Goal: Check status

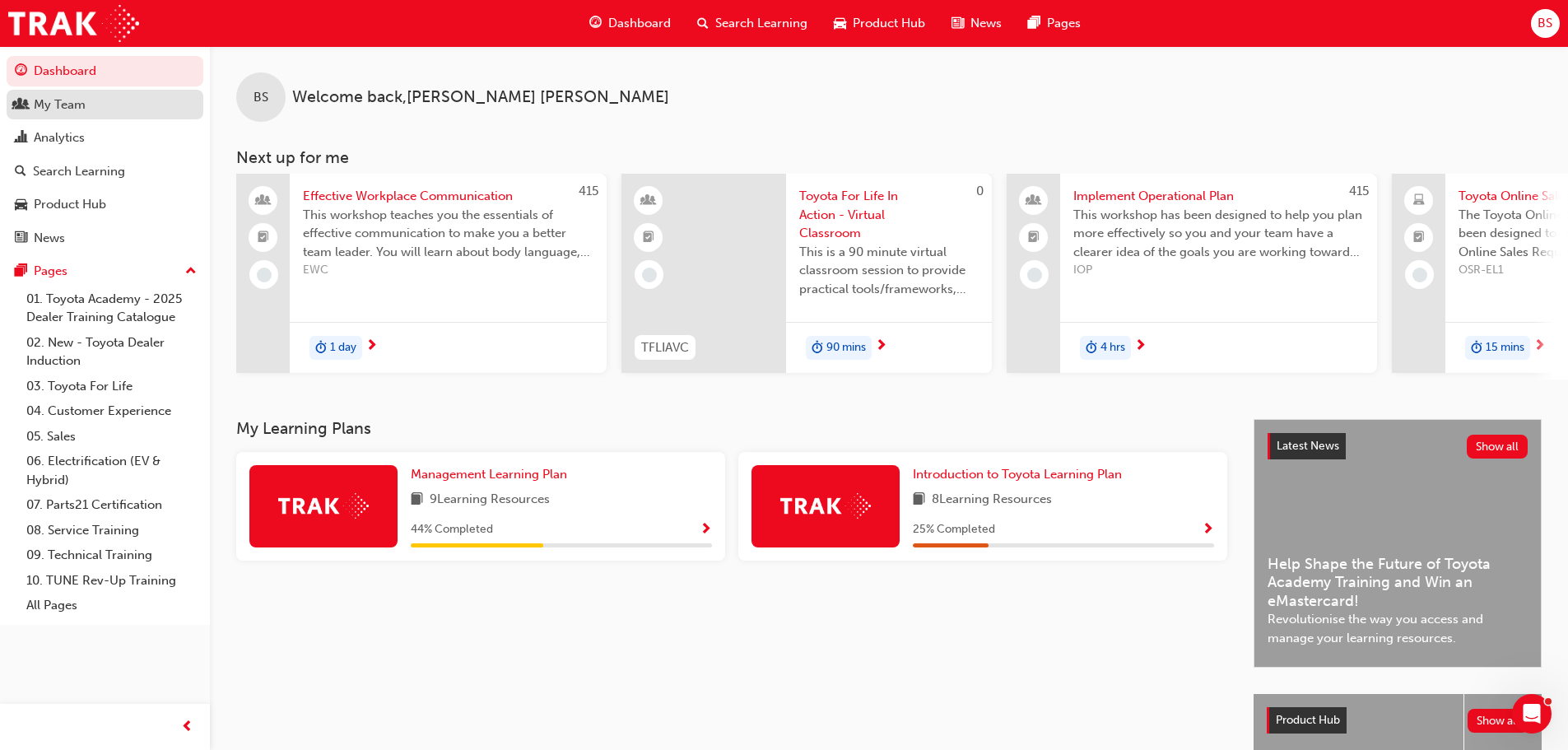
click at [85, 104] on div "My Team" at bounding box center [60, 105] width 51 height 19
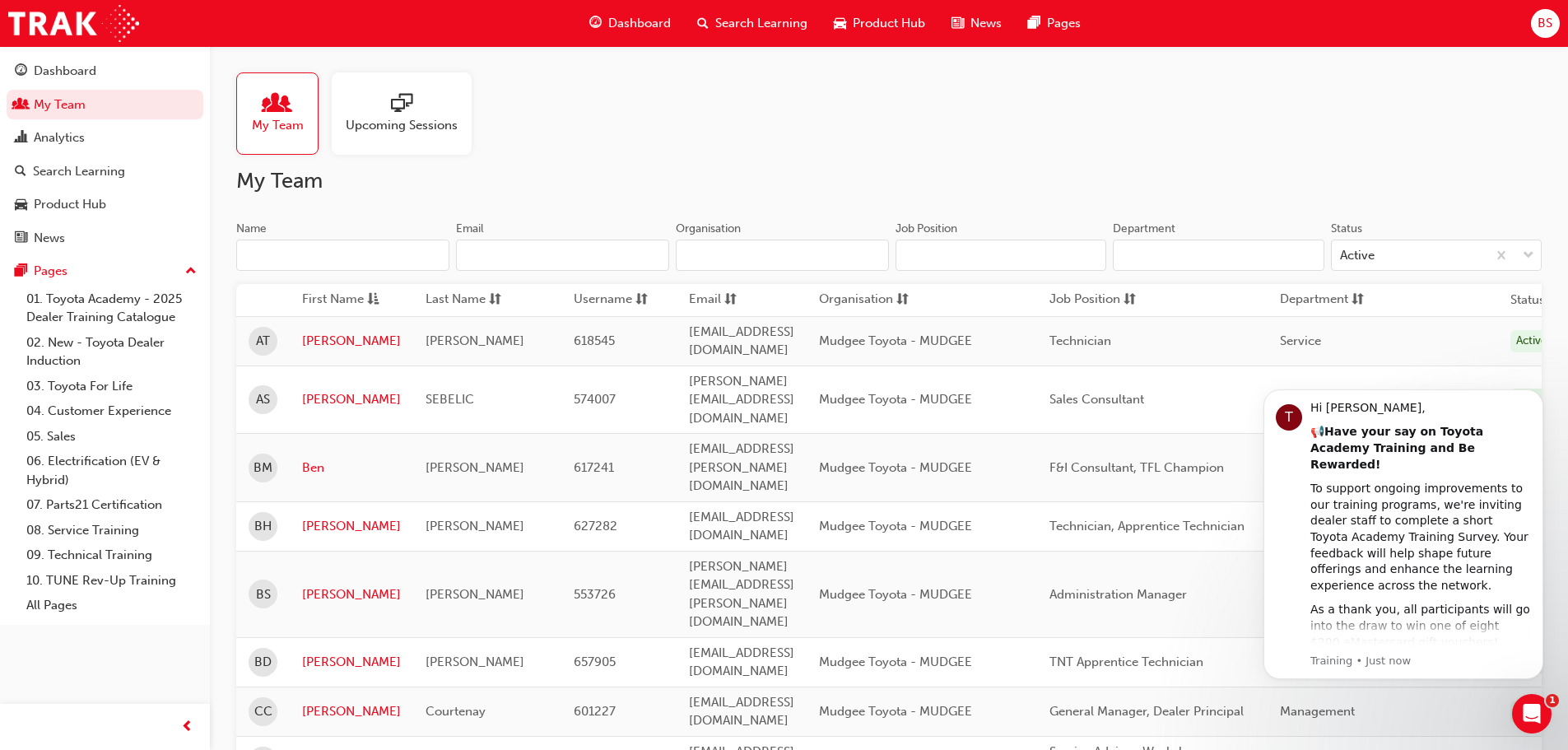
click at [374, 264] on input "Name" at bounding box center [343, 256] width 213 height 31
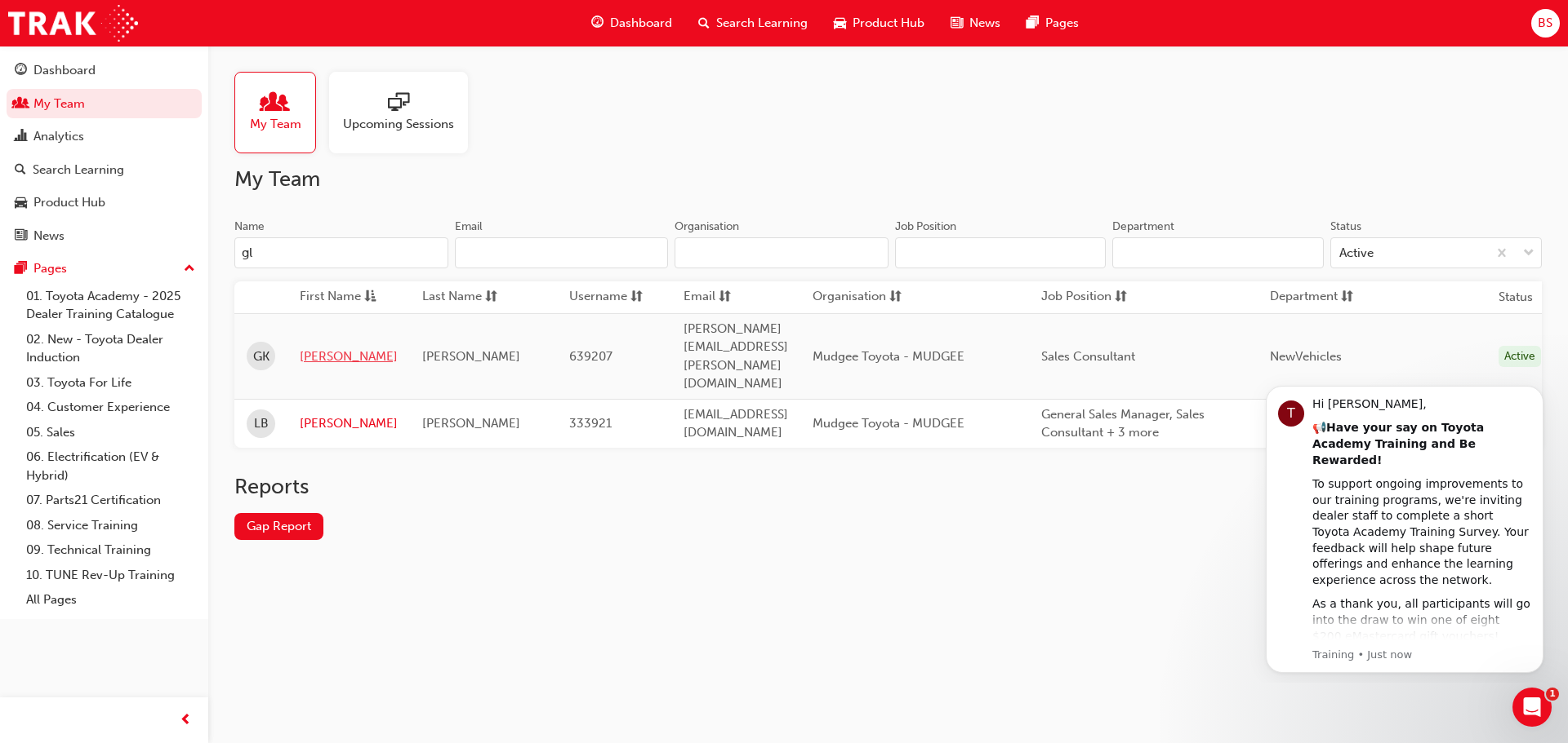
type input "gl"
click at [334, 348] on link "[PERSON_NAME]" at bounding box center [349, 357] width 98 height 19
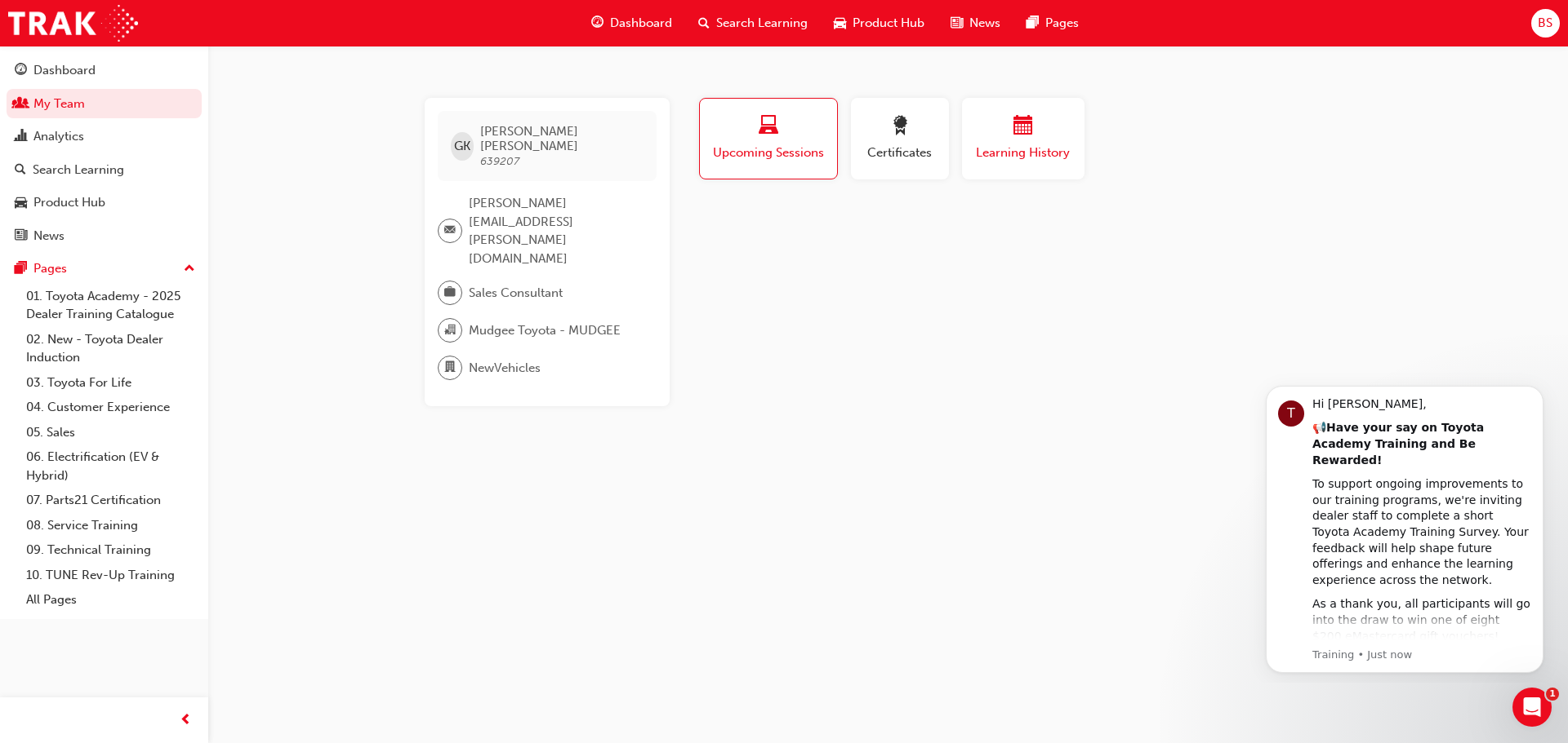
click at [1002, 148] on span "Learning History" at bounding box center [1023, 153] width 98 height 19
